Goal: Task Accomplishment & Management: Complete application form

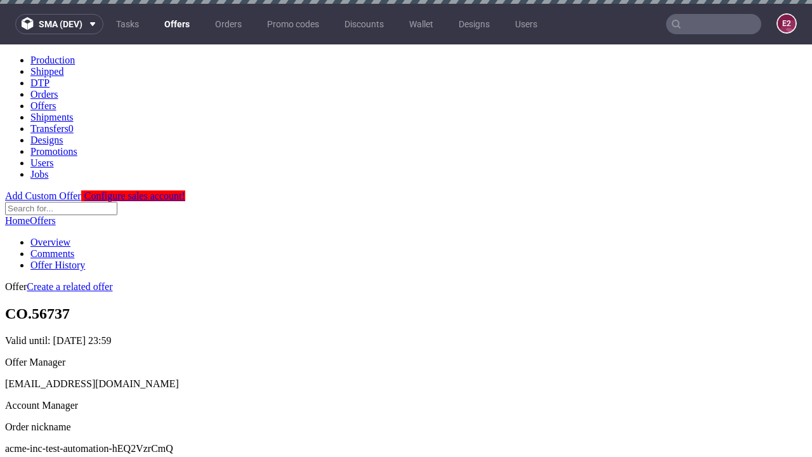
scroll to position [4, 0]
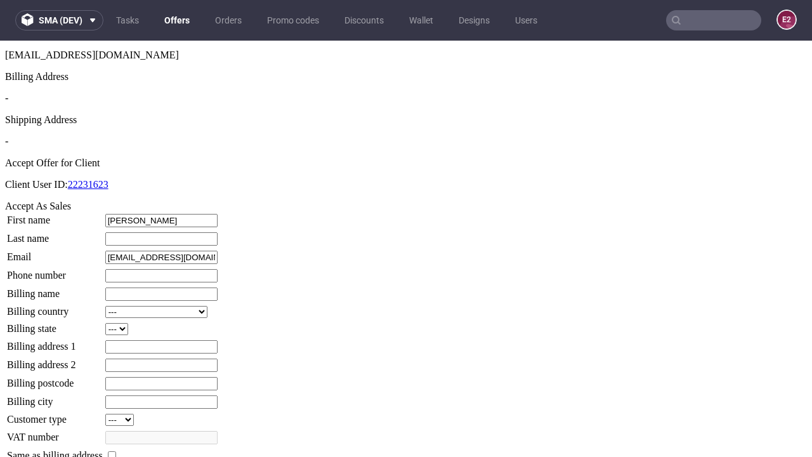
type input "[PERSON_NAME]"
type input "1509813888"
type input "[PERSON_NAME].Gorczany7"
select select "13"
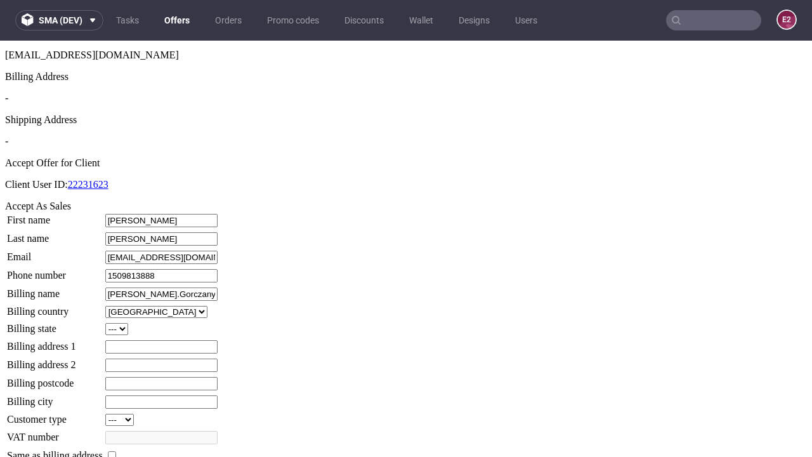
type input "[PERSON_NAME].Gorczany7"
type input "58 [PERSON_NAME] Bank"
select select "132"
type input "58 [PERSON_NAME] Bank"
type input "VM94 7NX"
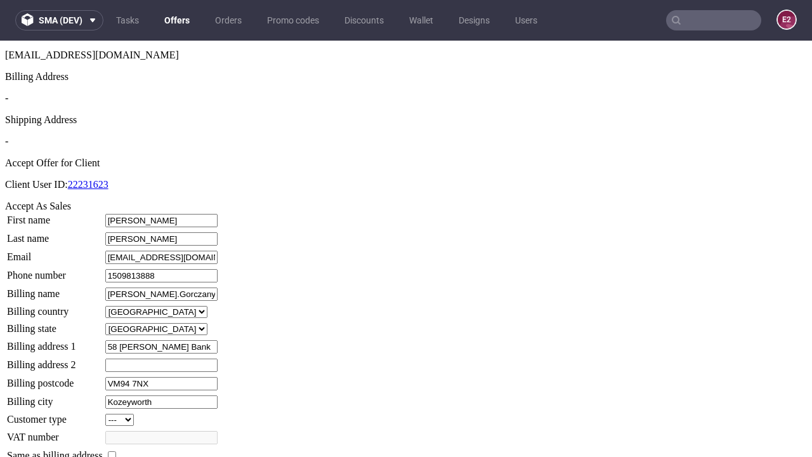
type input "Kozeyworth"
click at [116, 451] on input "checkbox" at bounding box center [112, 455] width 8 height 8
checkbox input "true"
type input "[PERSON_NAME].Gorczany7"
select select "13"
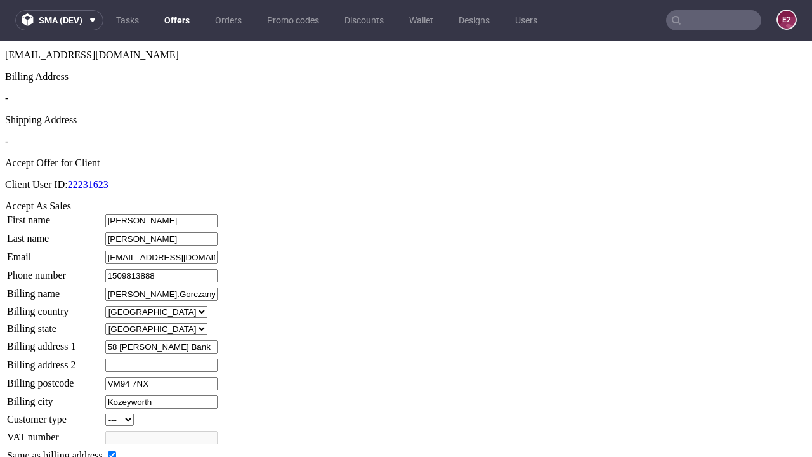
type input "58 [PERSON_NAME] Bank"
type input "VM94 7NX"
type input "Kozeyworth"
select select "132"
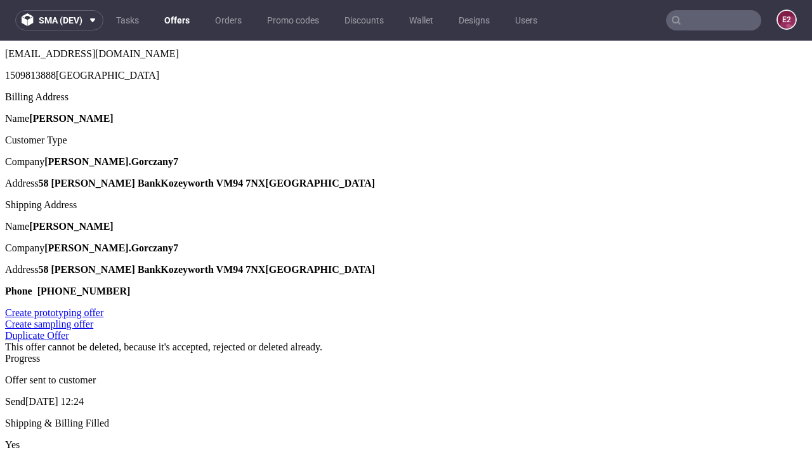
scroll to position [0, 0]
